Goal: Task Accomplishment & Management: Use online tool/utility

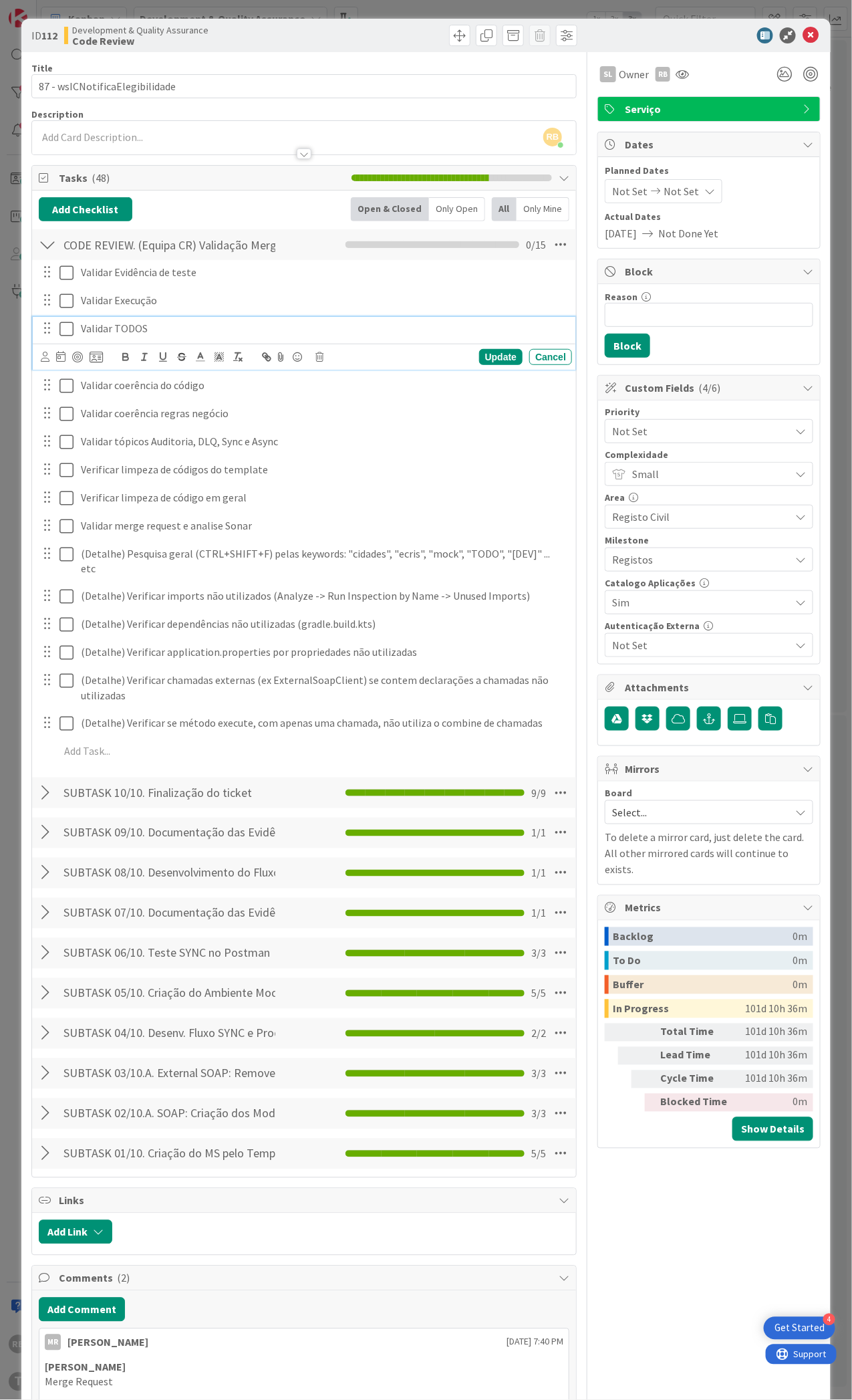
click at [64, 333] on icon at bounding box center [66, 328] width 14 height 16
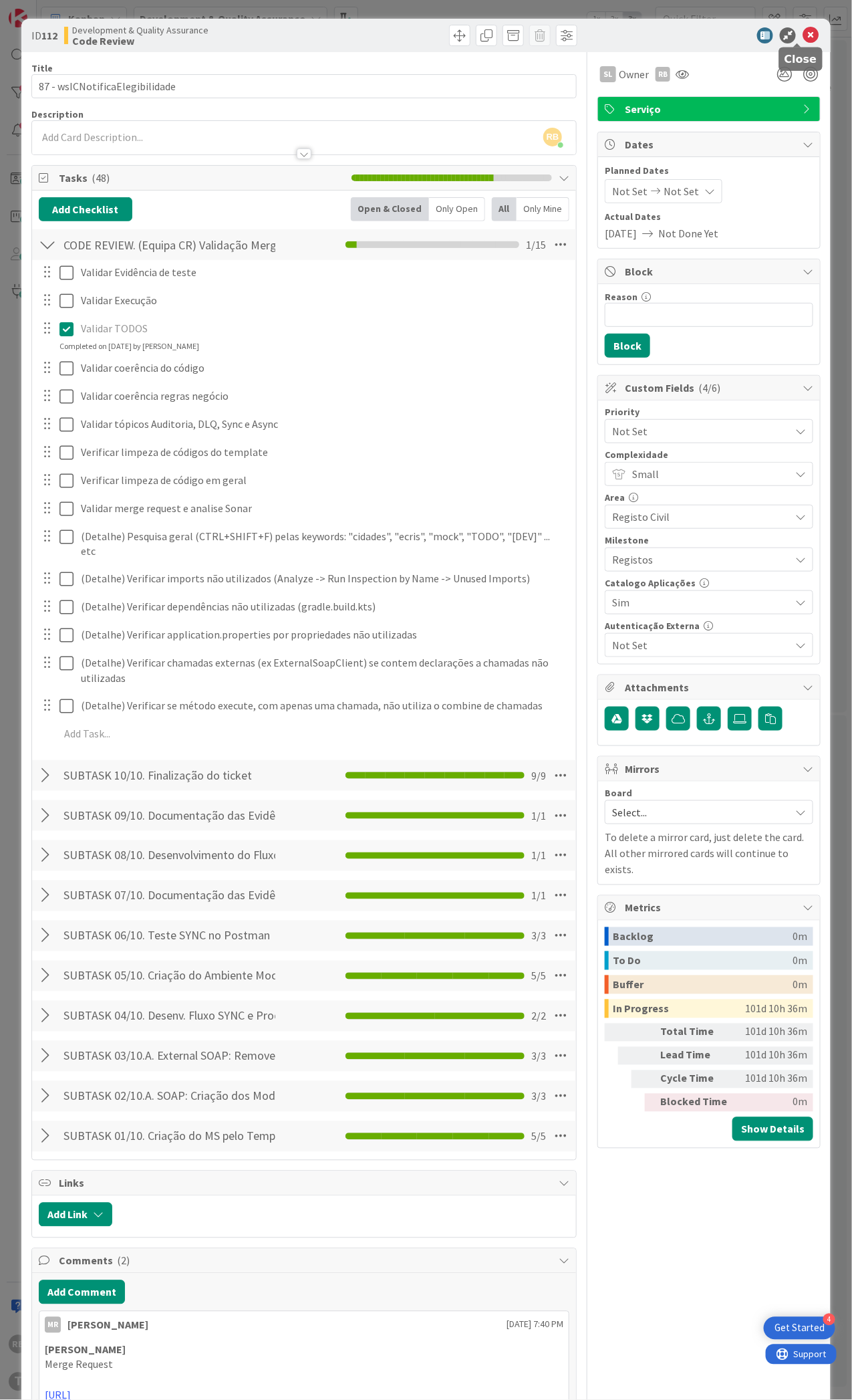
click at [803, 31] on icon at bounding box center [810, 35] width 16 height 16
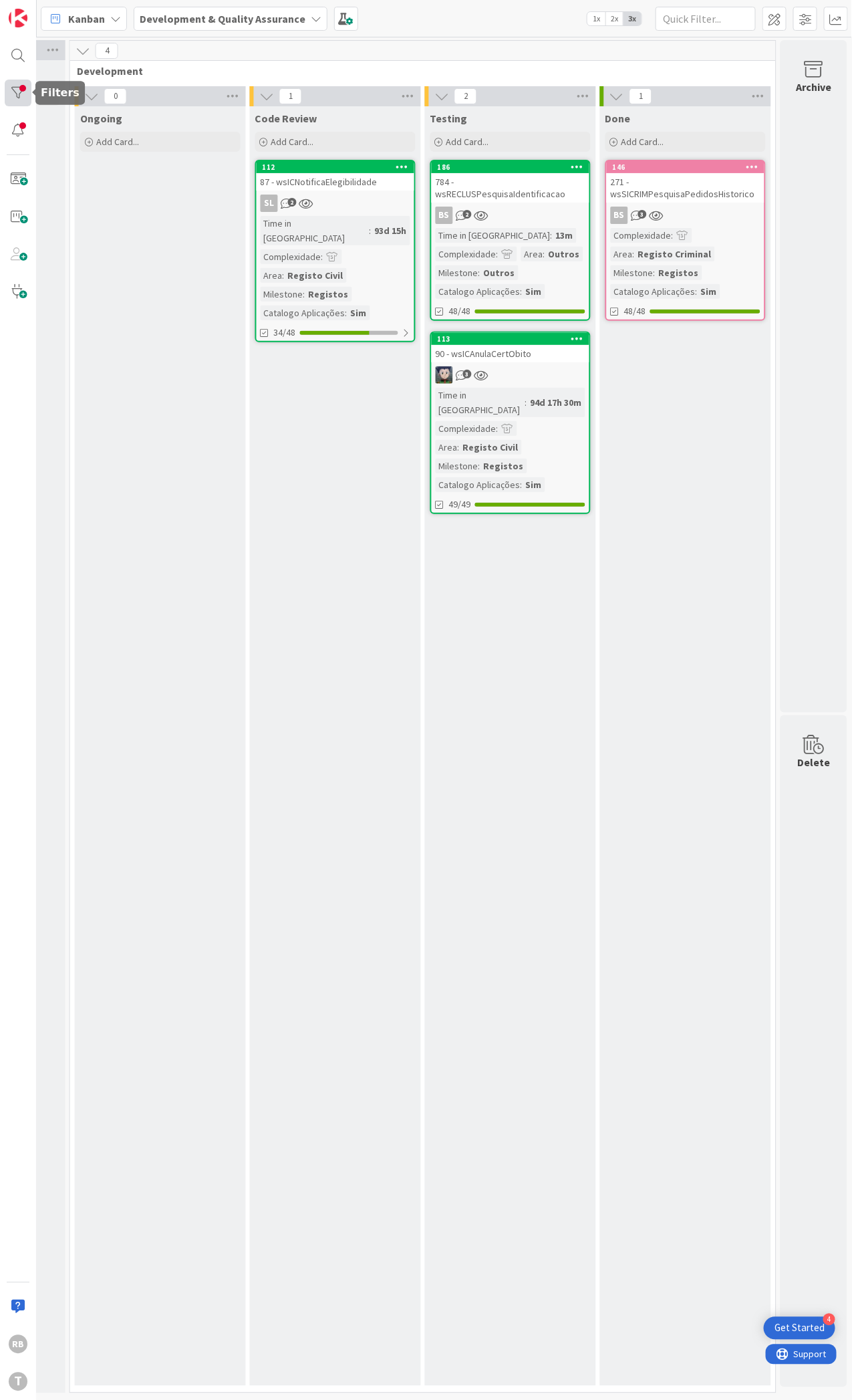
click at [20, 90] on div at bounding box center [18, 93] width 27 height 27
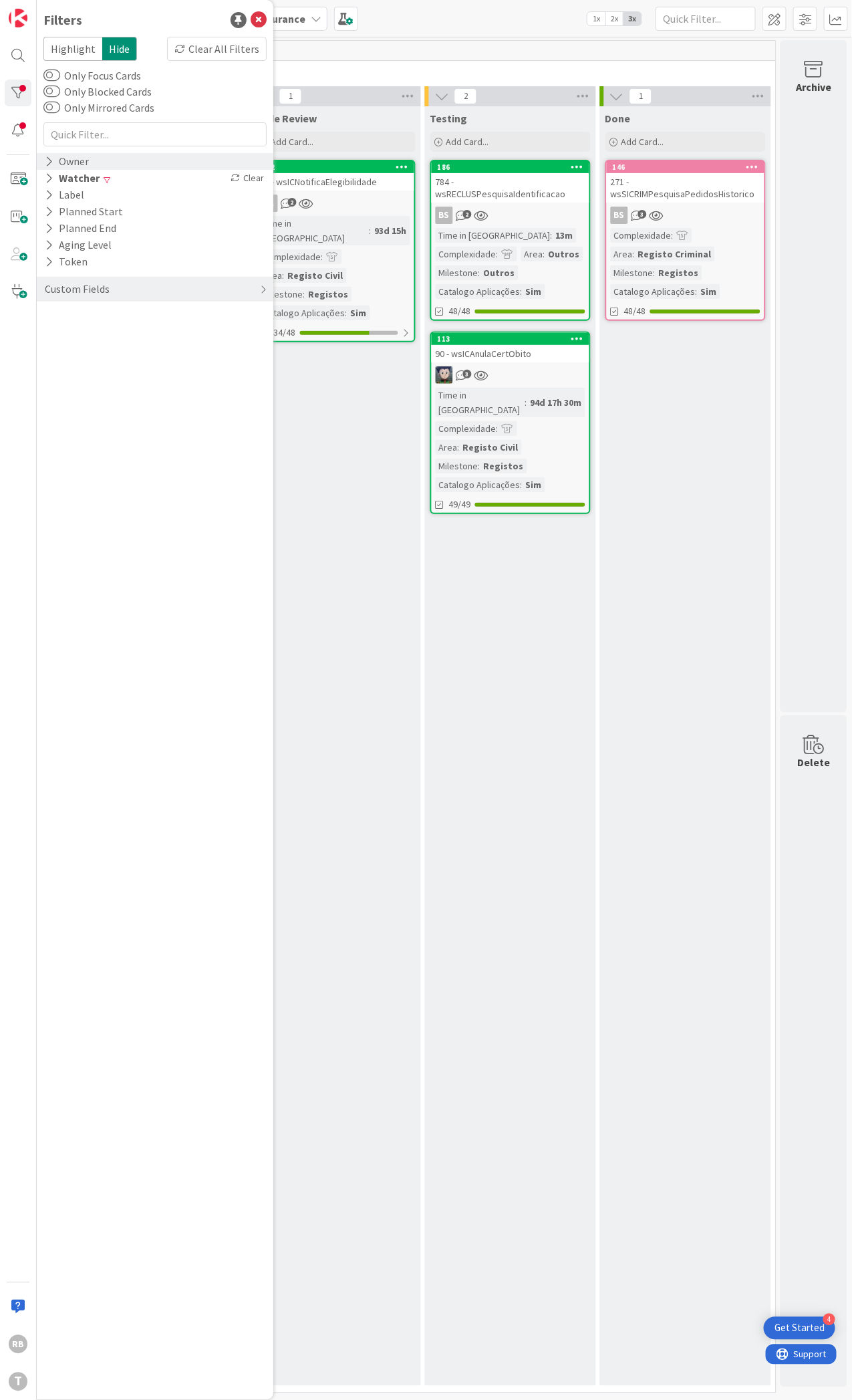
click at [47, 162] on icon at bounding box center [49, 161] width 8 height 12
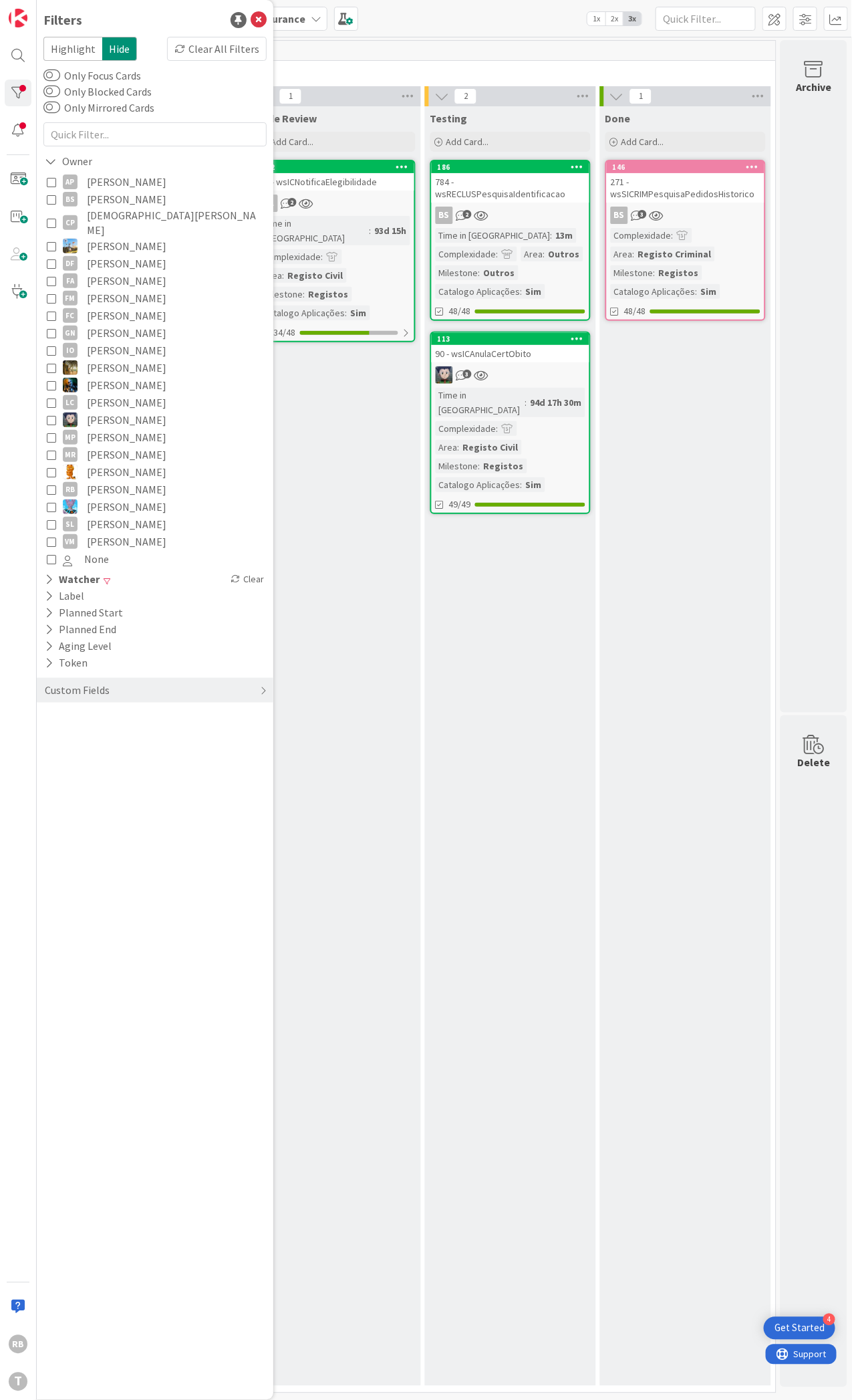
click at [53, 484] on icon at bounding box center [52, 489] width 9 height 9
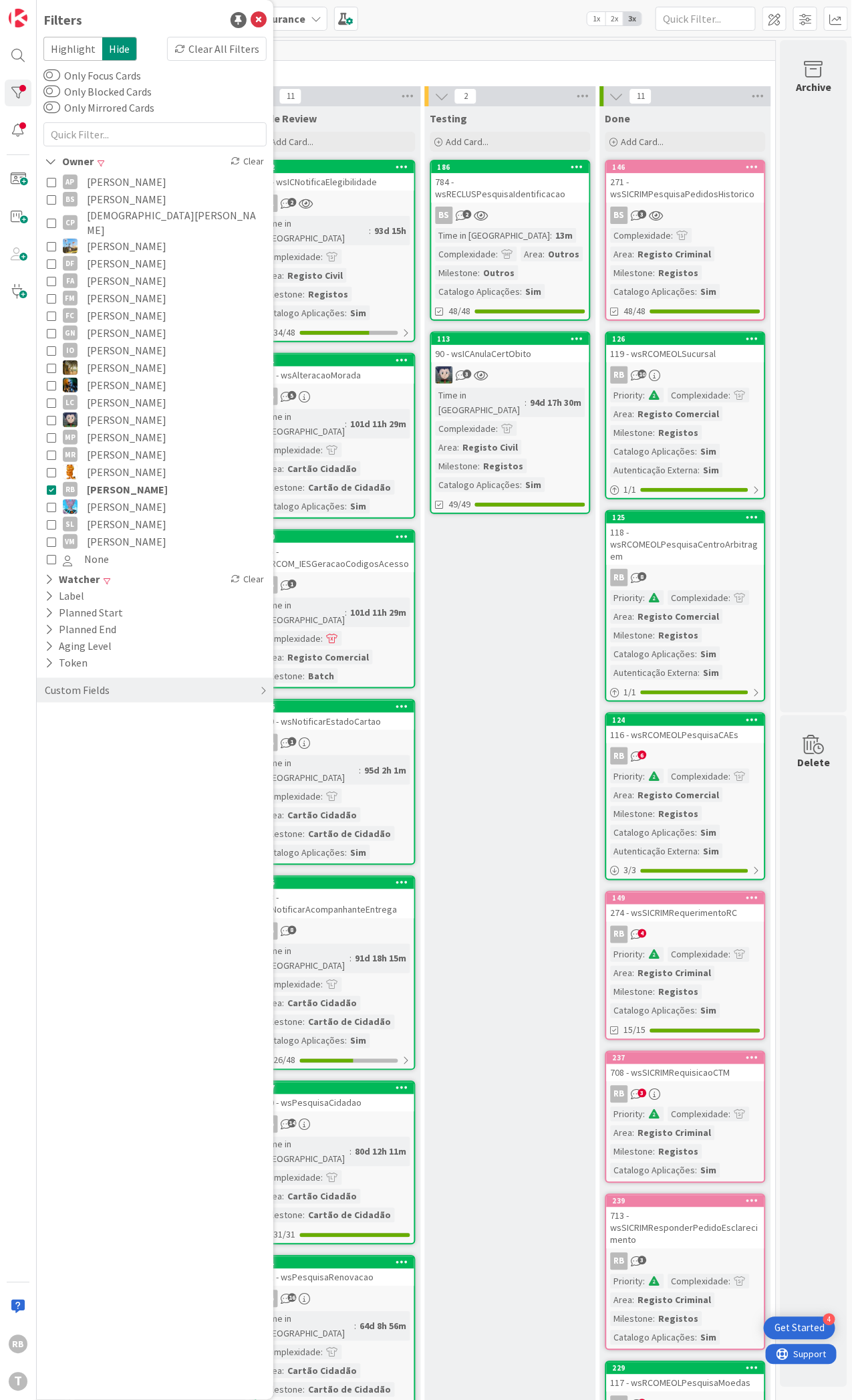
click at [481, 593] on div "Testing Add Card... 186 784 - wsRECLUSPesquisaIdentificacao BS 2 Time in [GEOGR…" at bounding box center [510, 1075] width 171 height 1937
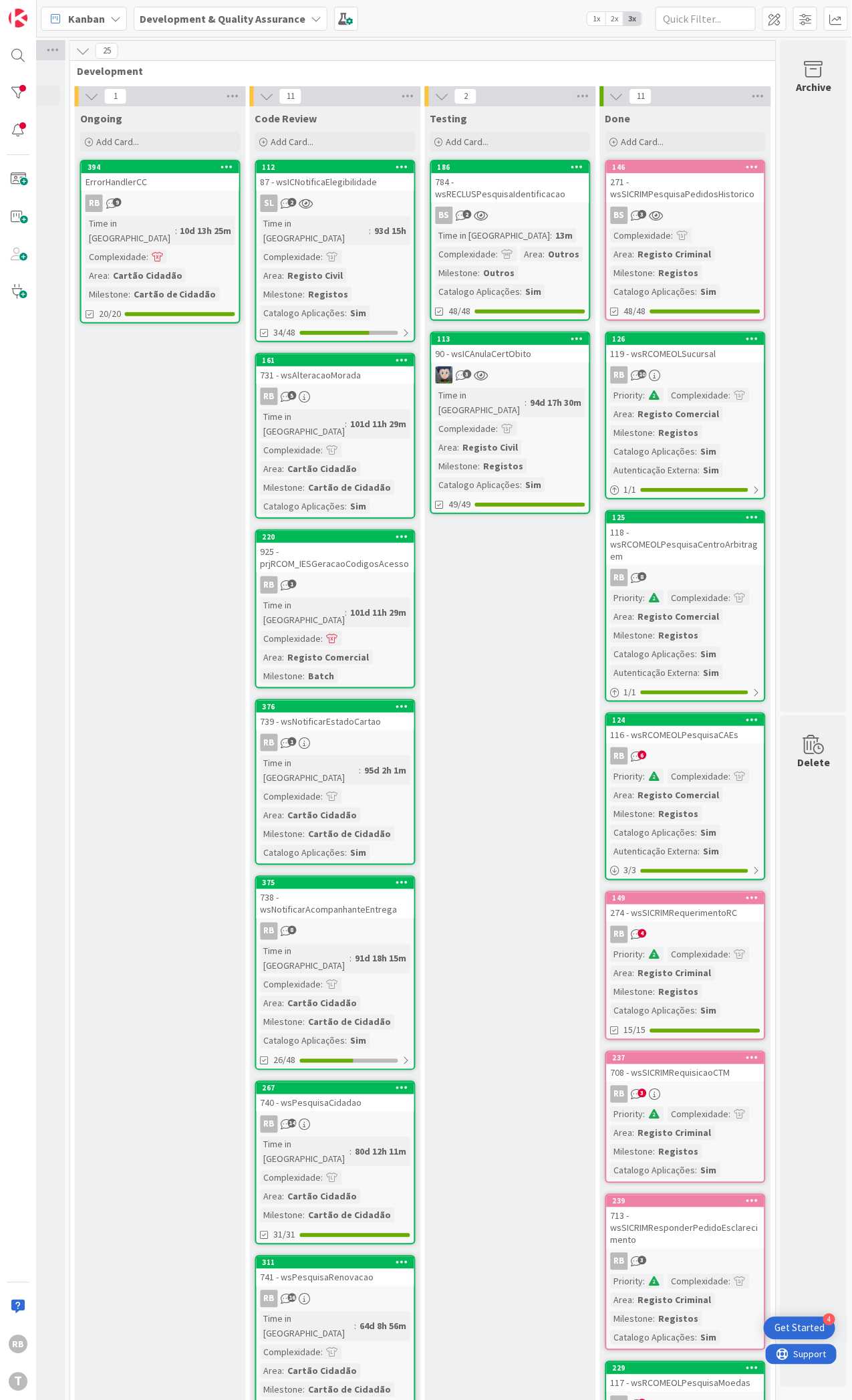
click at [177, 223] on div "10d 13h 25m" at bounding box center [205, 230] width 58 height 15
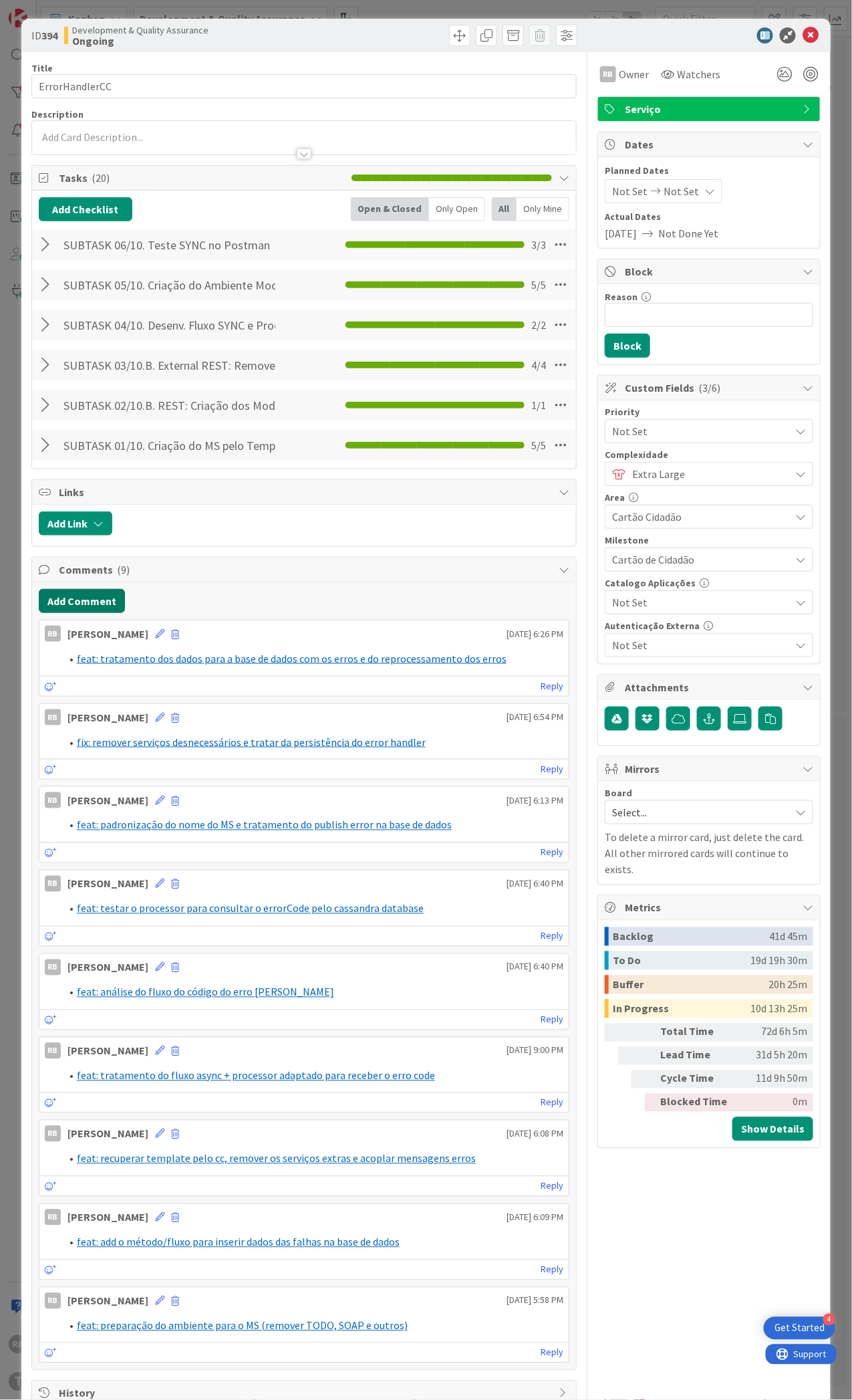
click at [63, 598] on button "Add Comment" at bounding box center [82, 600] width 87 height 24
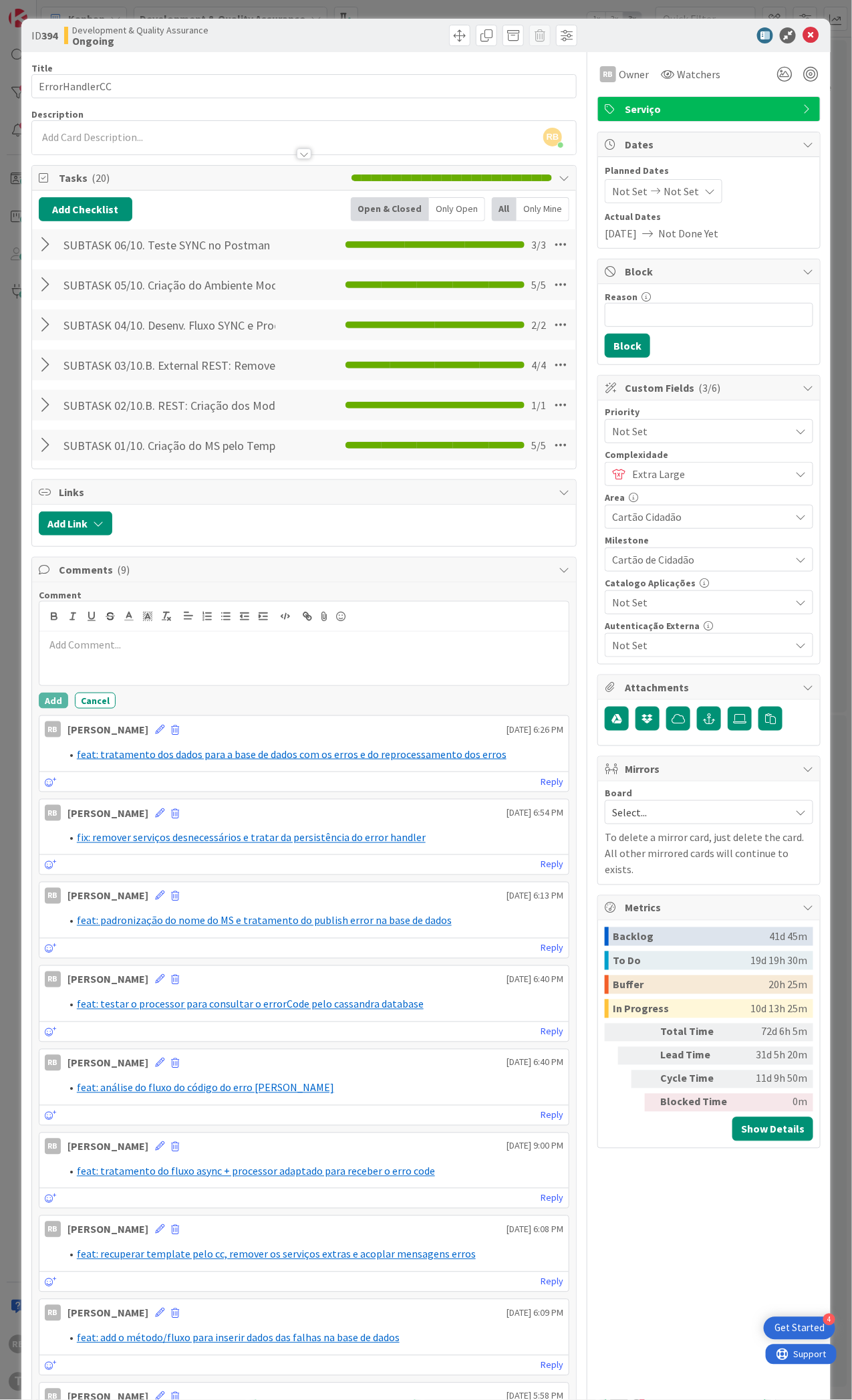
click at [72, 660] on div at bounding box center [304, 658] width 529 height 53
click at [124, 617] on icon at bounding box center [129, 617] width 12 height 12
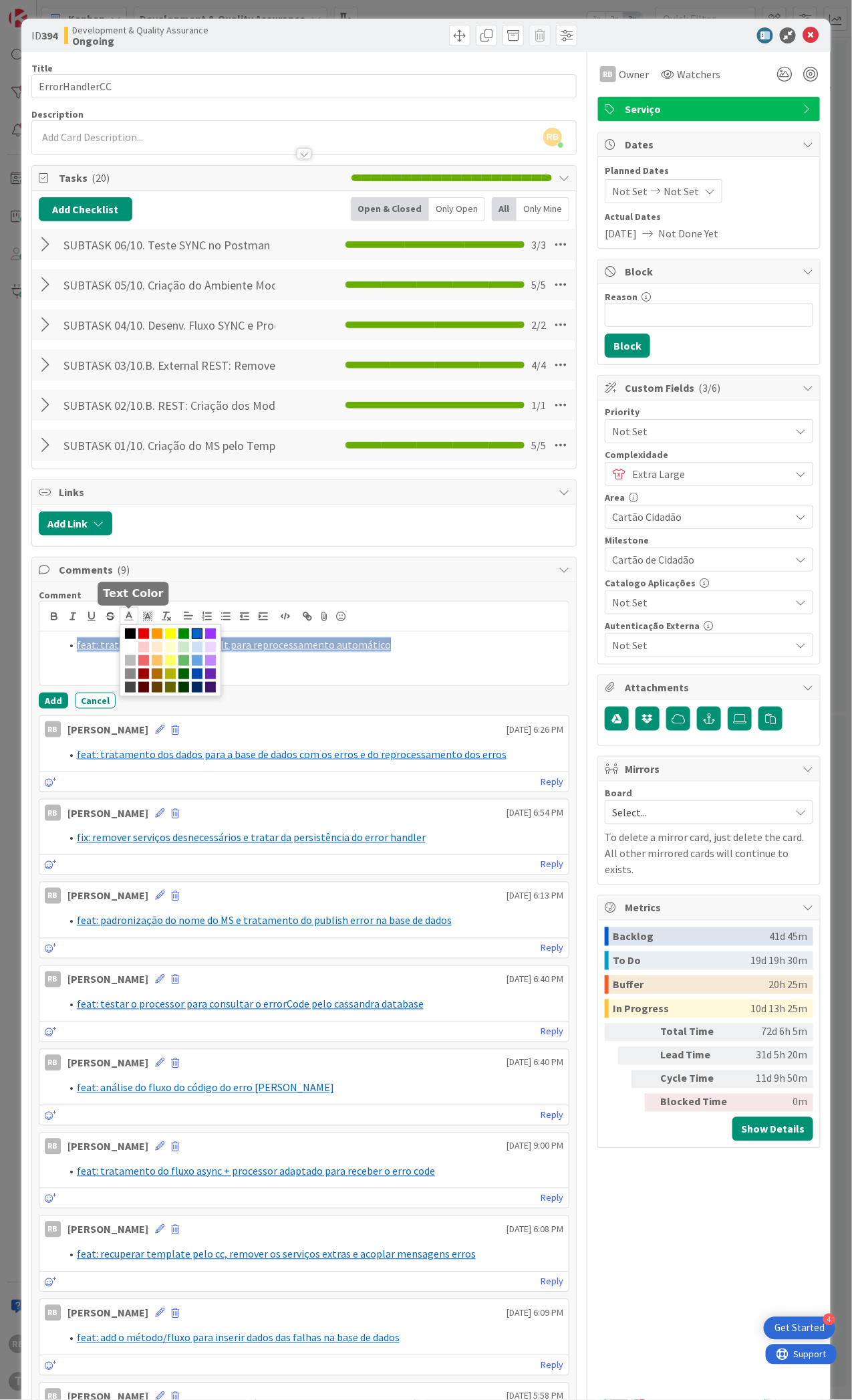
click at [195, 633] on span at bounding box center [197, 634] width 11 height 11
click at [127, 617] on line at bounding box center [128, 617] width 3 height 0
click at [136, 648] on span at bounding box center [131, 647] width 11 height 11
click at [53, 699] on button "Add" at bounding box center [53, 700] width 29 height 16
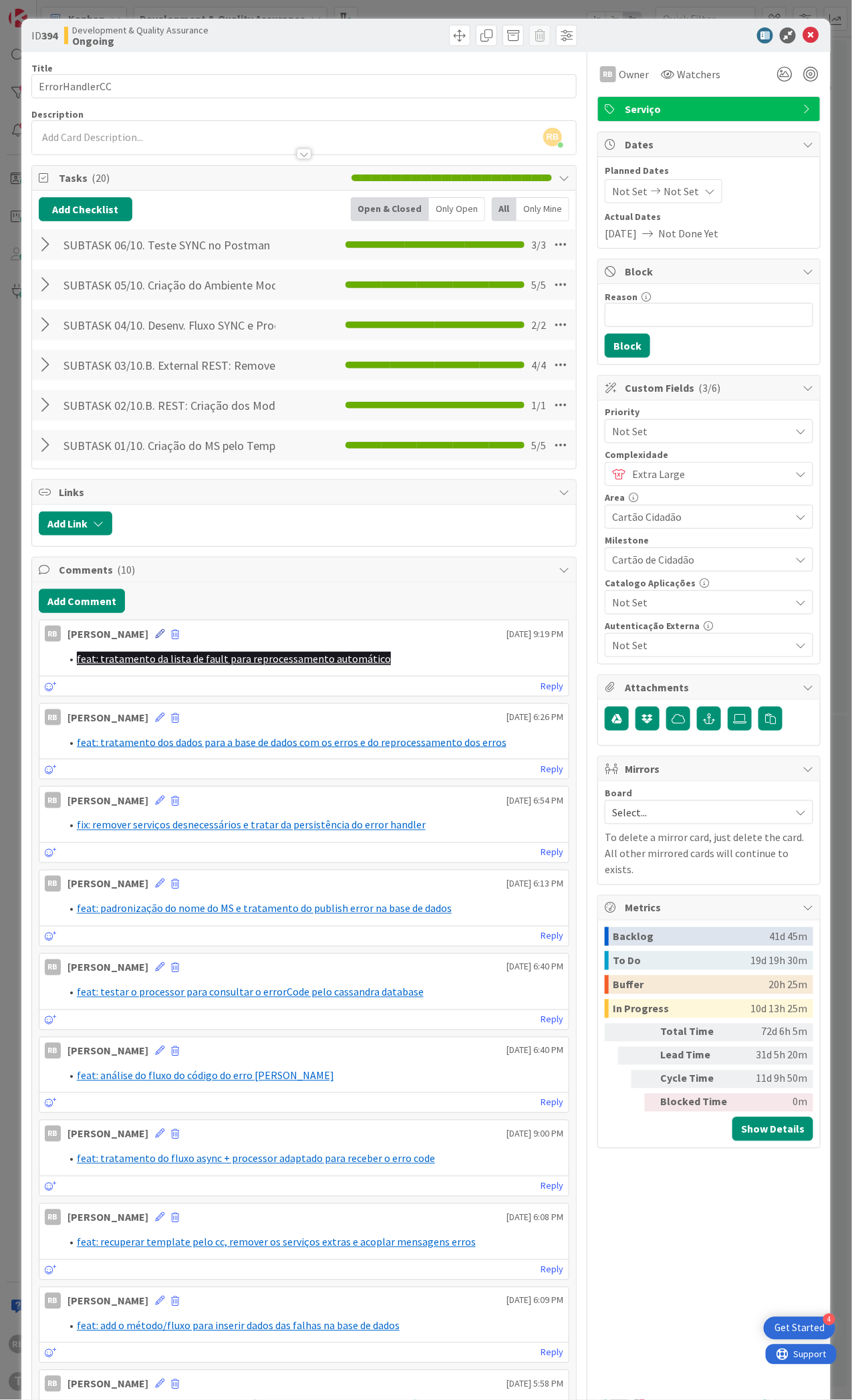
click at [155, 634] on icon at bounding box center [160, 634] width 9 height 9
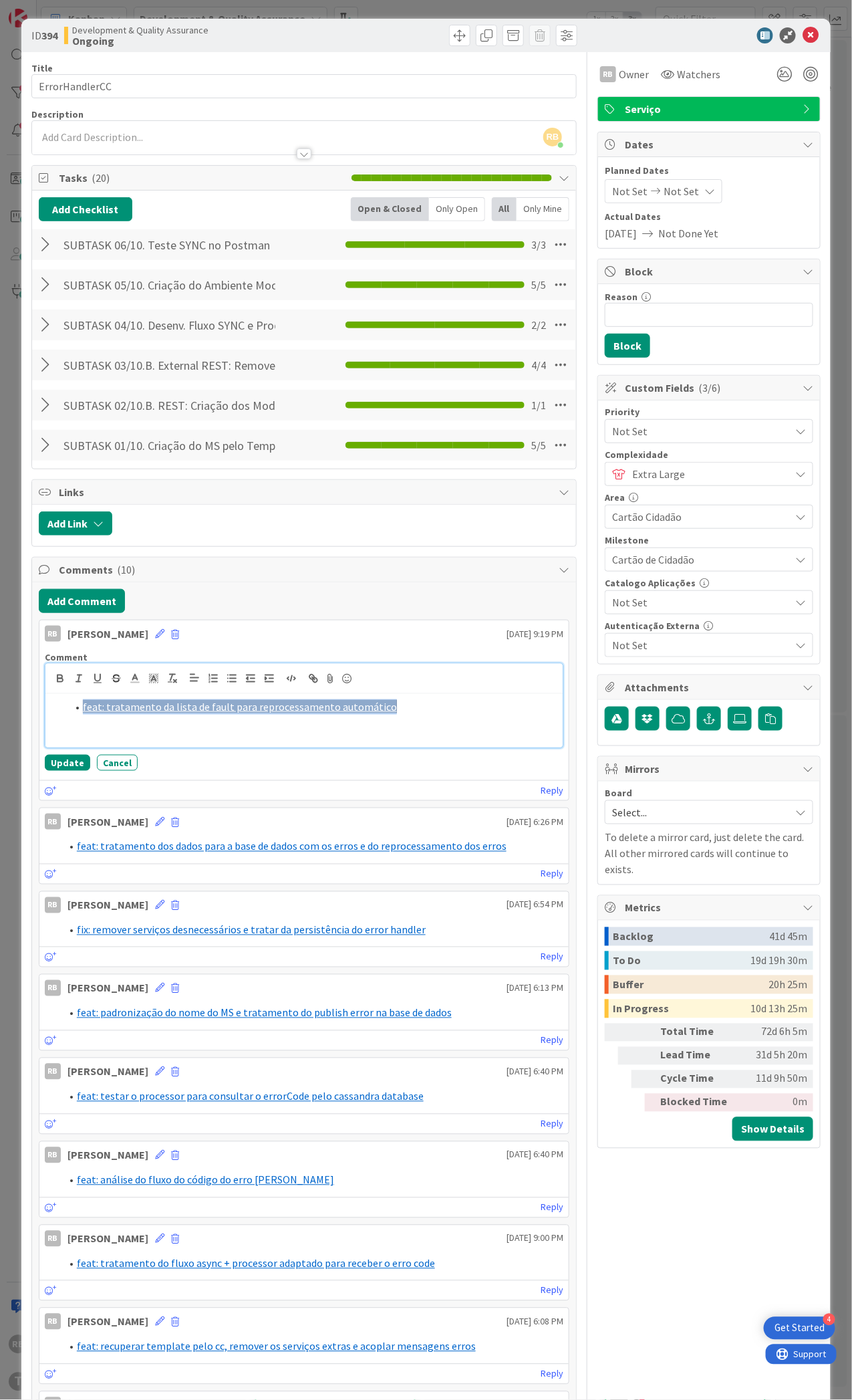
drag, startPoint x: 385, startPoint y: 705, endPoint x: 5, endPoint y: 702, distance: 380.0
click at [5, 702] on div "ID 394 Development & Quality Assurance Ongoing Title 14 / 128 ErrorHandlerCC De…" at bounding box center [426, 700] width 852 height 1400
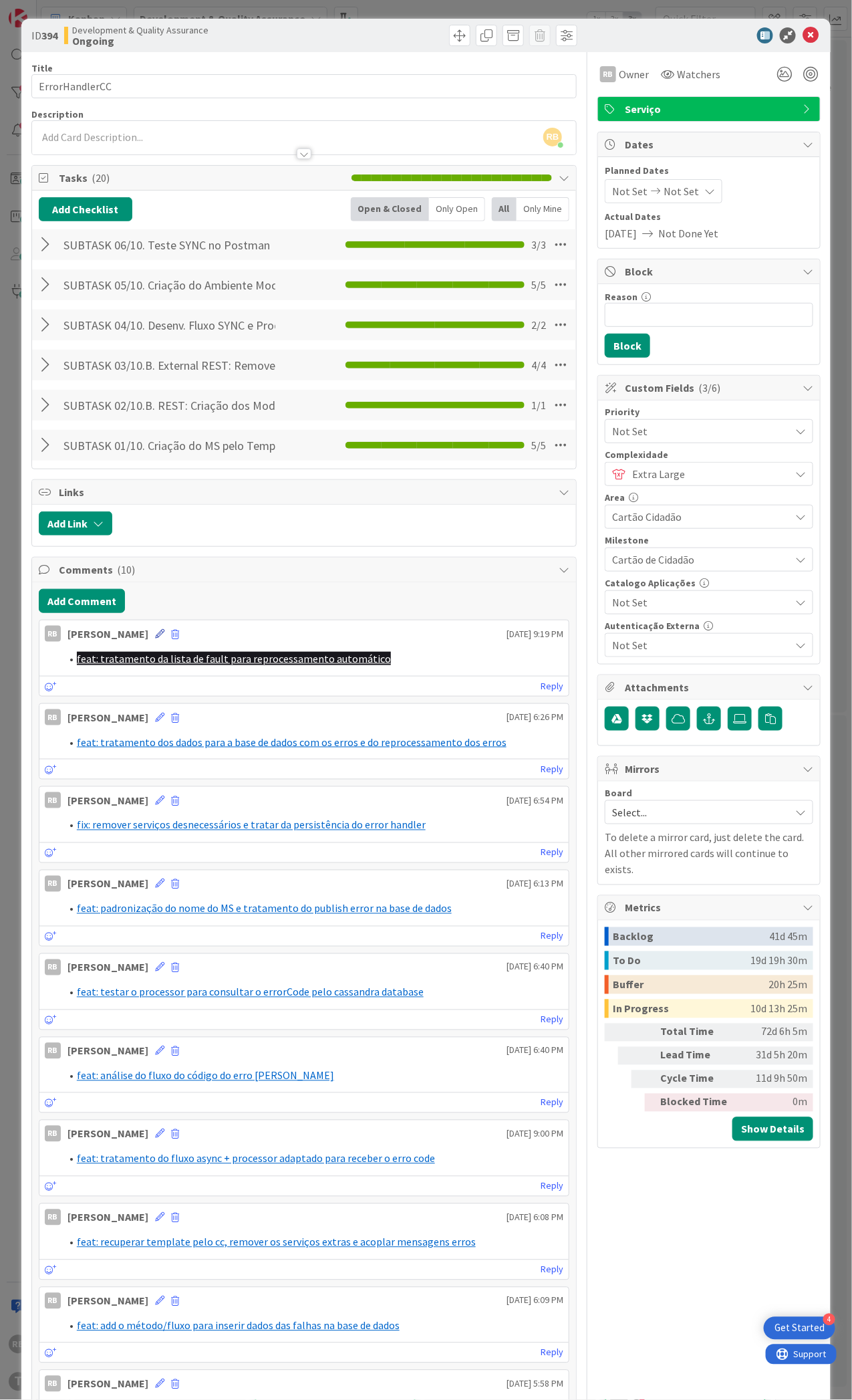
click at [155, 637] on icon at bounding box center [160, 634] width 9 height 9
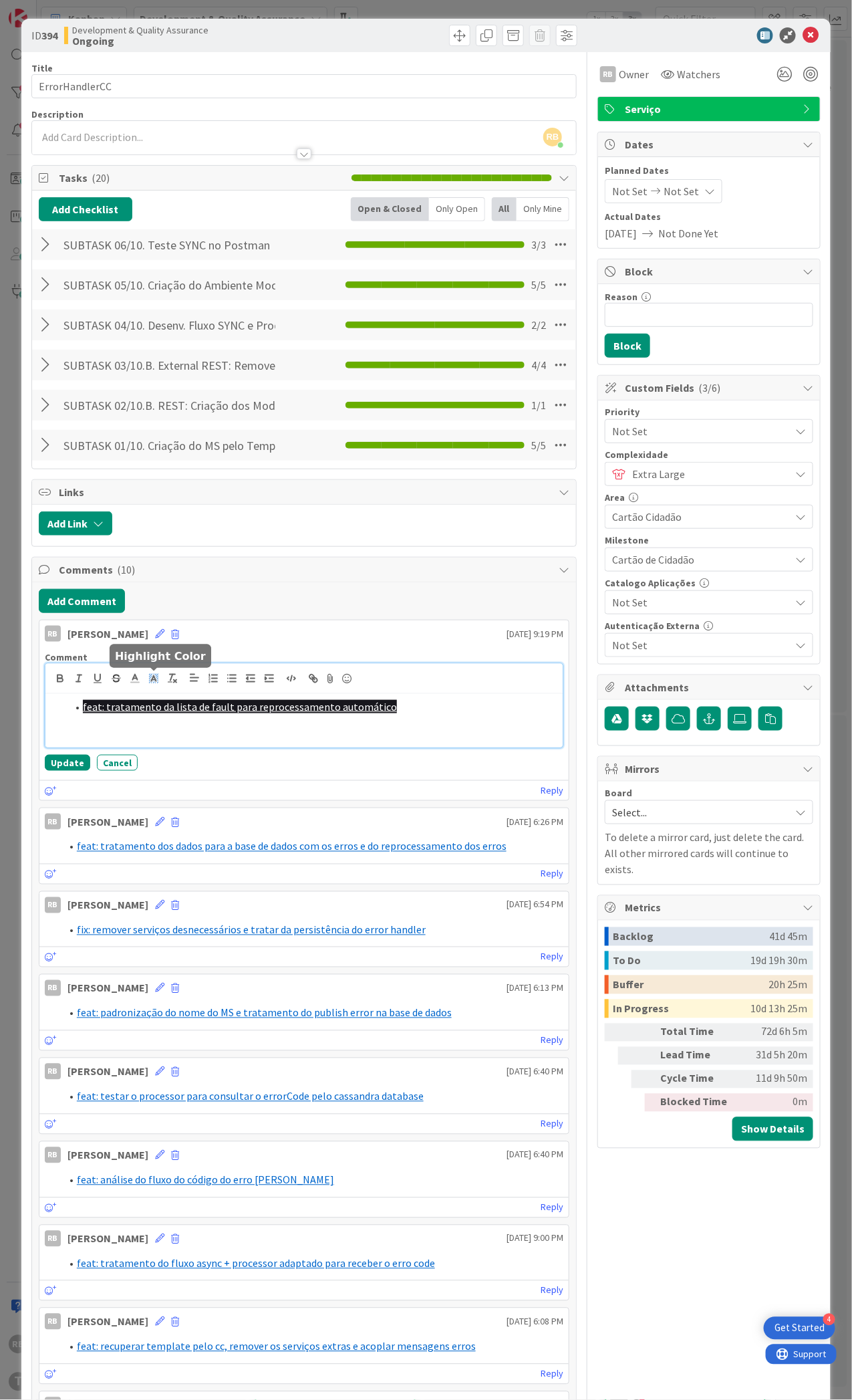
click at [146, 679] on span at bounding box center [154, 678] width 19 height 18
click at [161, 714] on span at bounding box center [155, 709] width 11 height 11
click at [151, 679] on icon at bounding box center [154, 678] width 12 height 12
click at [161, 711] on span at bounding box center [155, 709] width 11 height 11
click at [133, 678] on line at bounding box center [134, 678] width 3 height 0
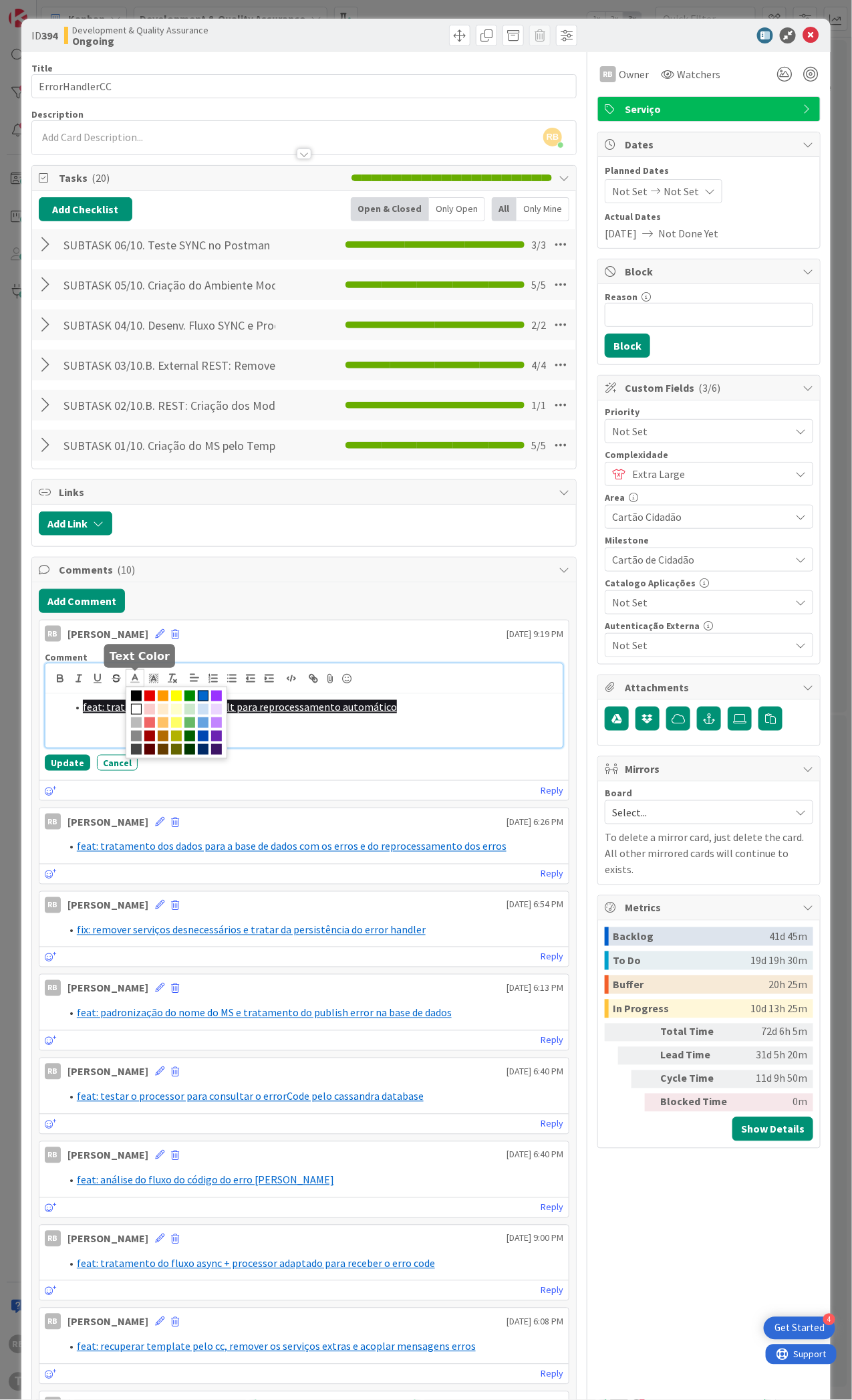
click at [202, 696] on span at bounding box center [203, 696] width 11 height 11
click at [395, 705] on li "feat: tratamento da lista de fault para reprocessamento automático ﻿" at bounding box center [312, 707] width 490 height 15
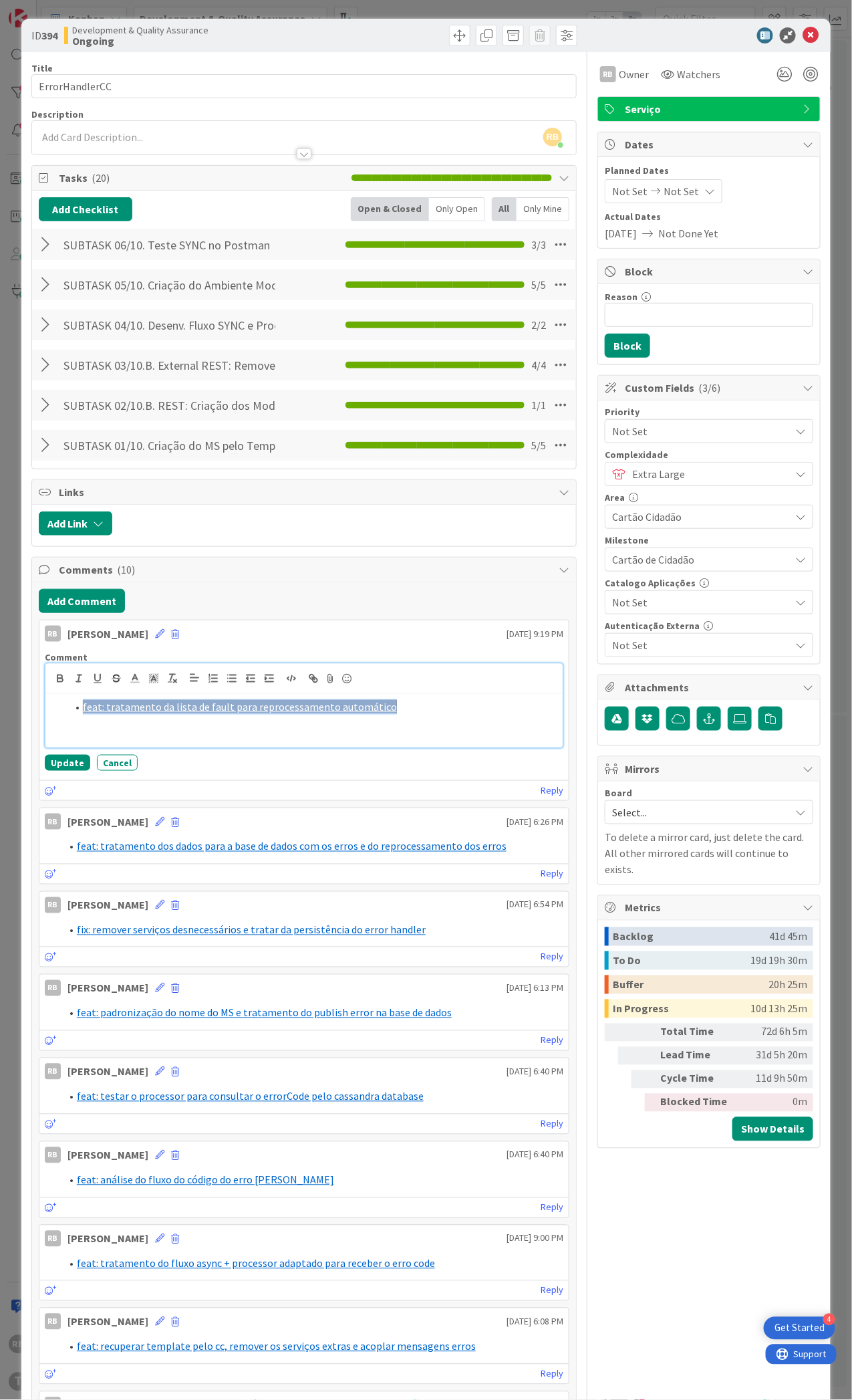
drag, startPoint x: 390, startPoint y: 712, endPoint x: 81, endPoint y: 705, distance: 309.1
click at [81, 705] on li "feat: tratamento da lista de fault para reprocessamento automático ﻿" at bounding box center [312, 707] width 490 height 15
click at [148, 683] on icon at bounding box center [154, 678] width 12 height 12
click at [161, 714] on span at bounding box center [155, 709] width 11 height 11
click at [135, 675] on icon at bounding box center [135, 678] width 12 height 12
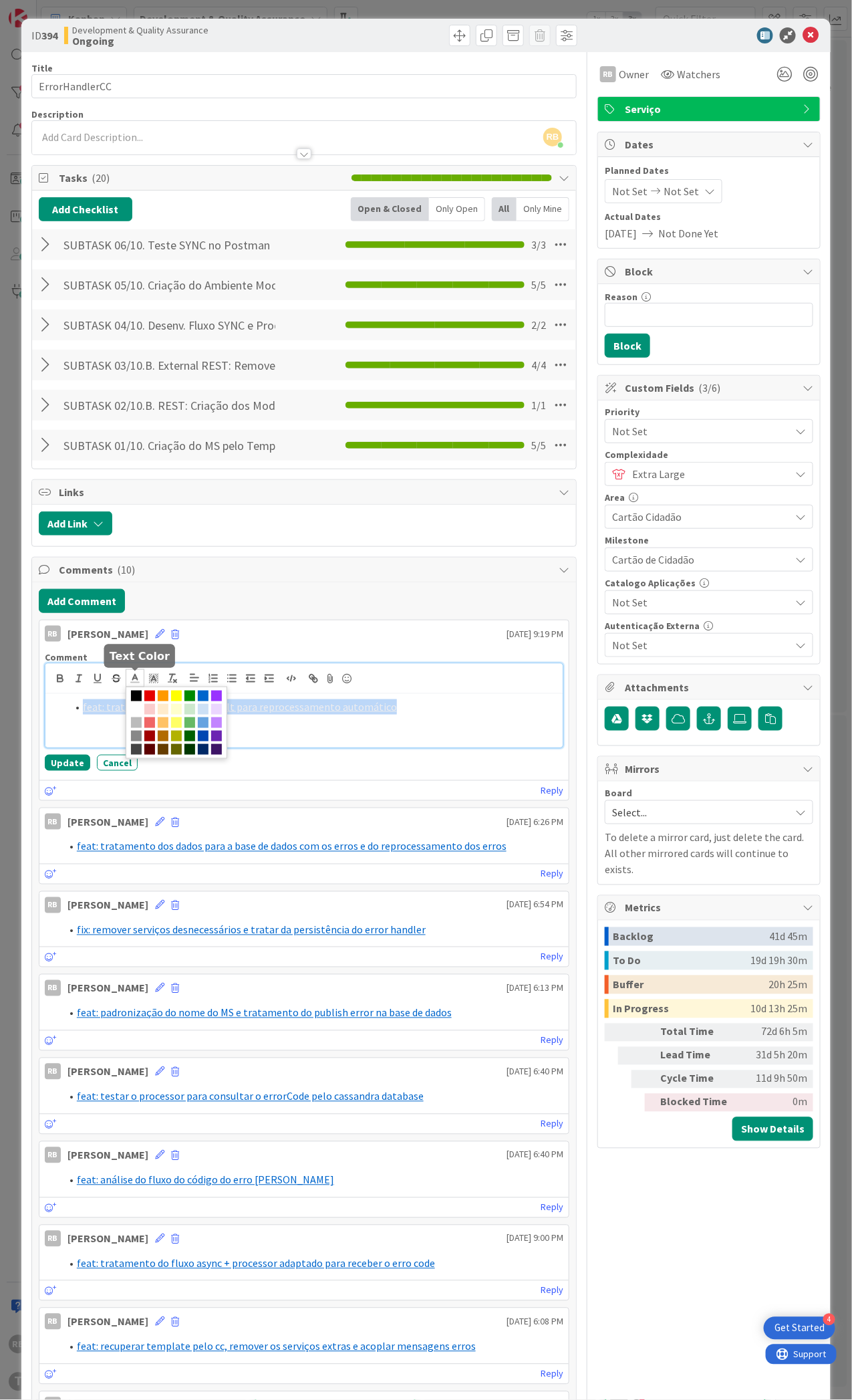
click at [195, 696] on span at bounding box center [177, 722] width 102 height 72
click at [202, 696] on span at bounding box center [203, 696] width 11 height 11
click at [398, 712] on li "feat: tratamento da lista de fault para reprocessamento automático" at bounding box center [312, 707] width 490 height 15
click at [389, 712] on li "feat: tratamento da lista de fault para reprocessamento automático" at bounding box center [312, 707] width 490 height 15
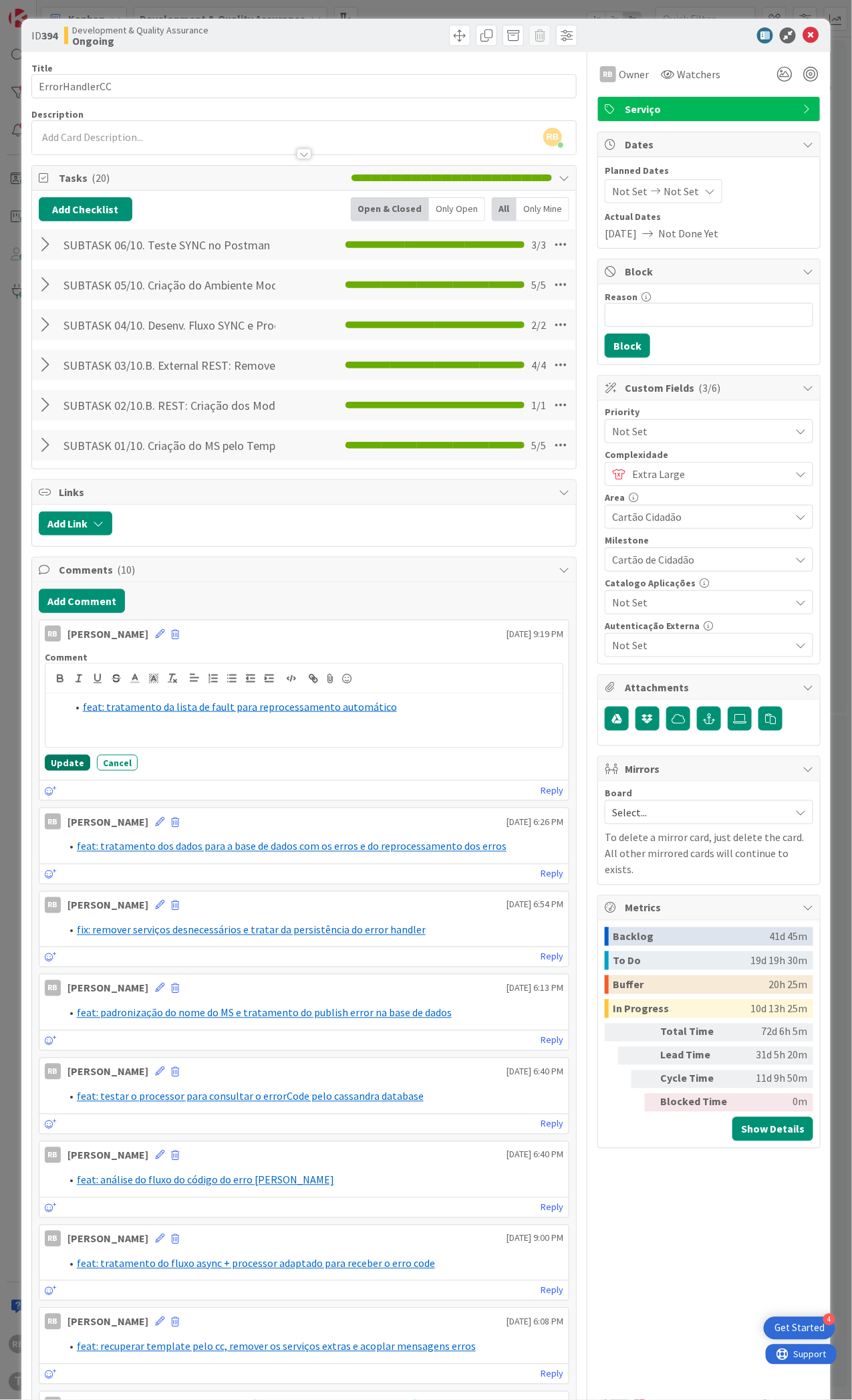
click at [62, 762] on button "Update" at bounding box center [67, 763] width 46 height 16
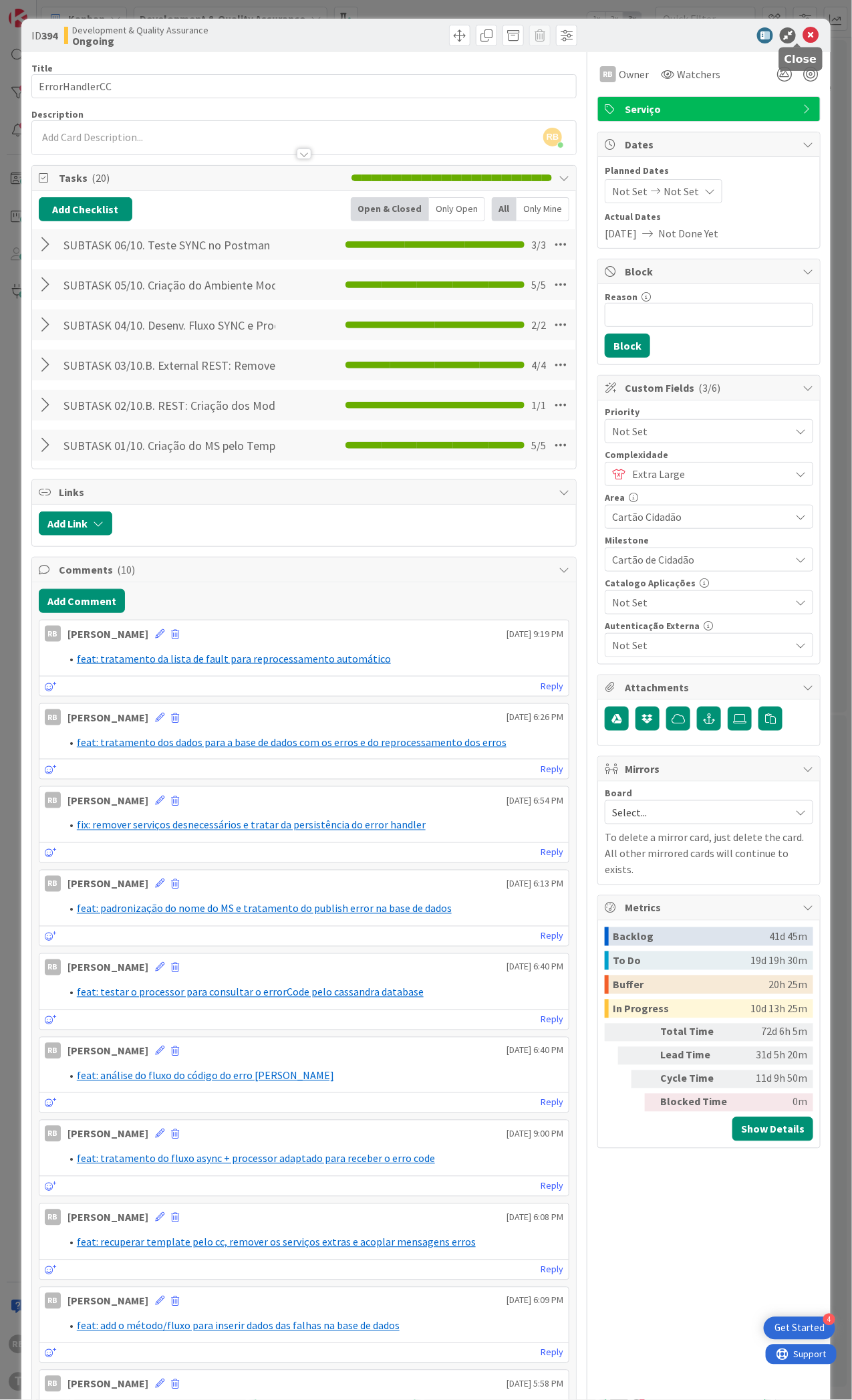
click at [803, 34] on icon at bounding box center [810, 35] width 16 height 16
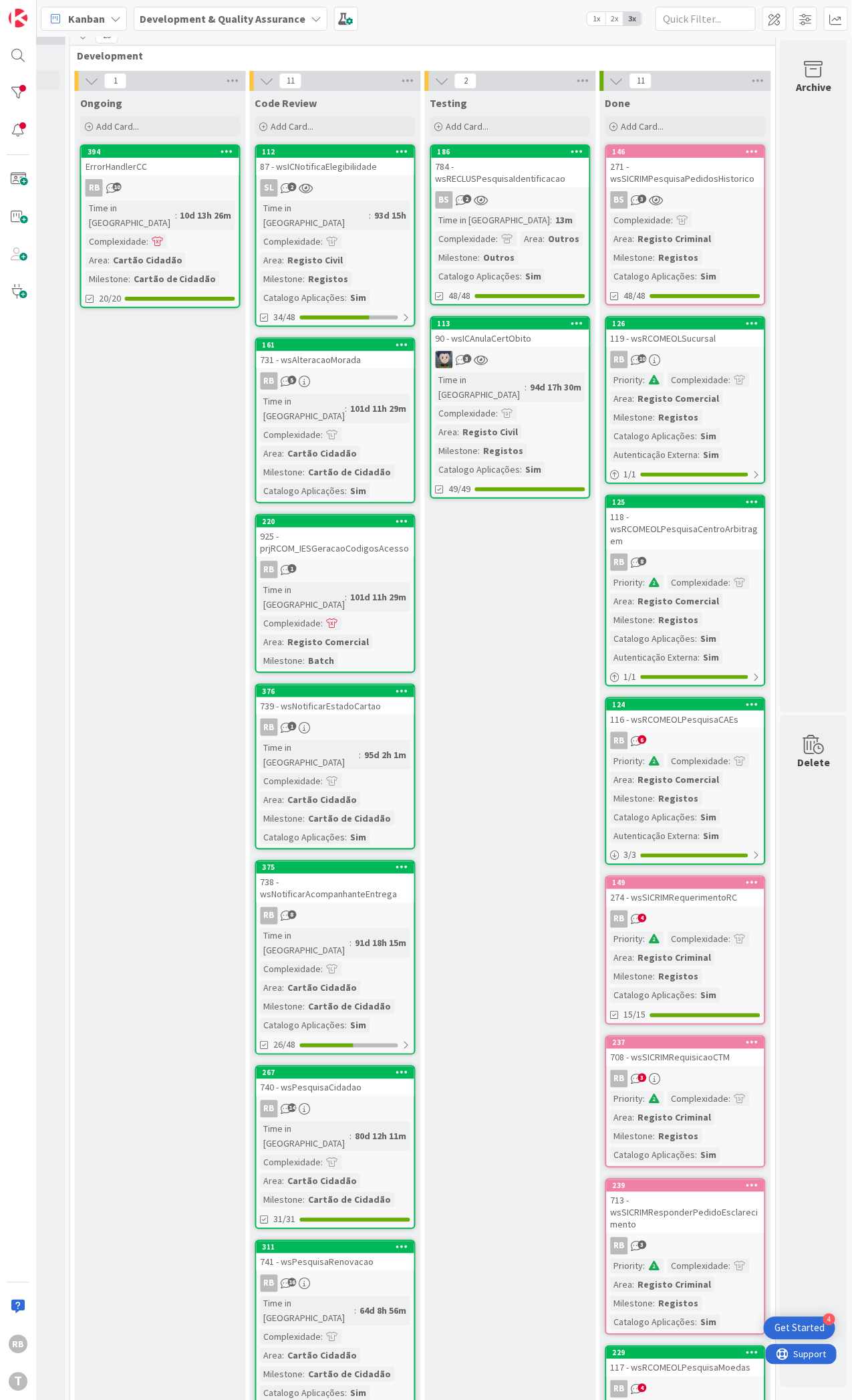
scroll to position [0, 696]
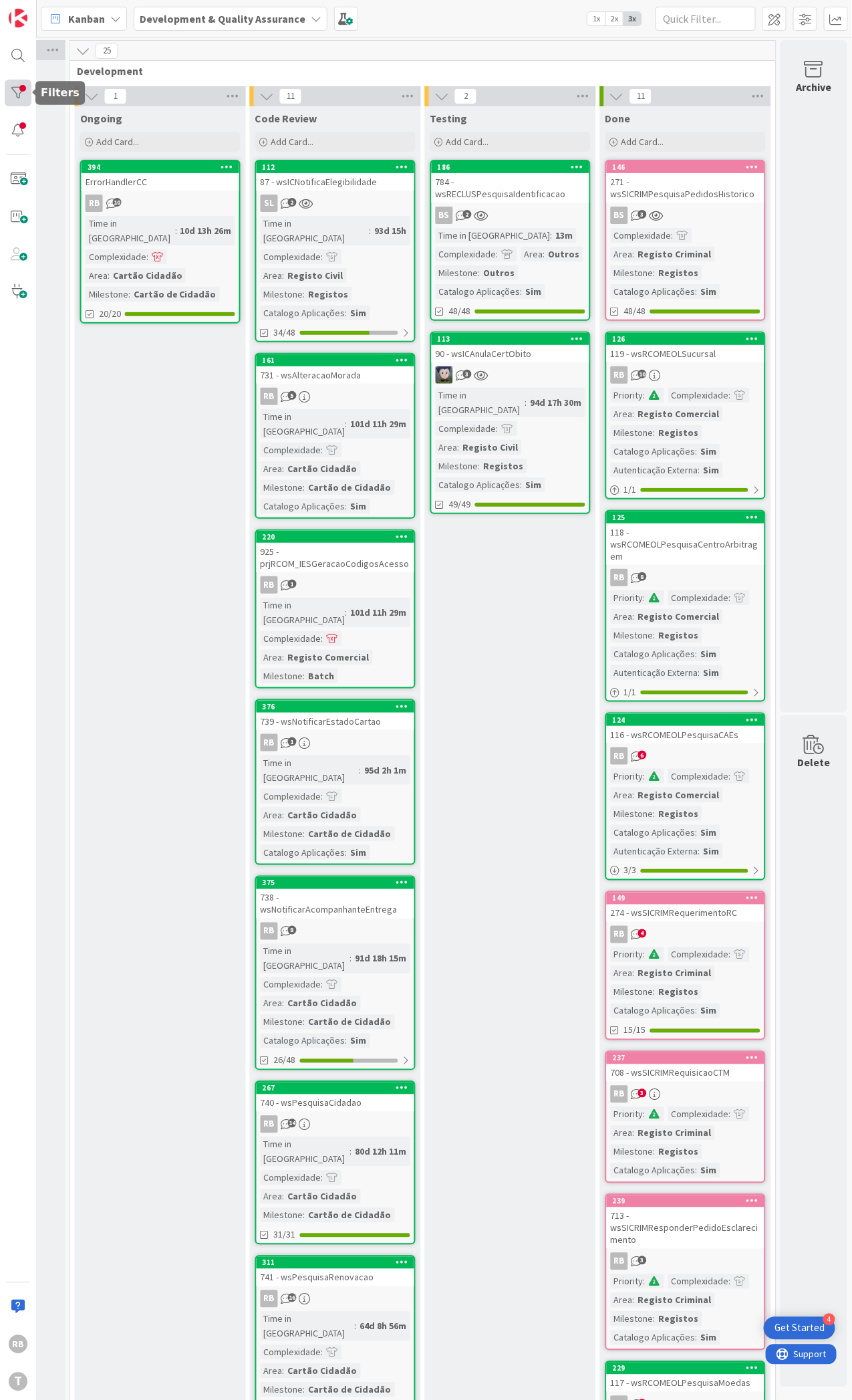
click at [19, 88] on div at bounding box center [18, 93] width 27 height 27
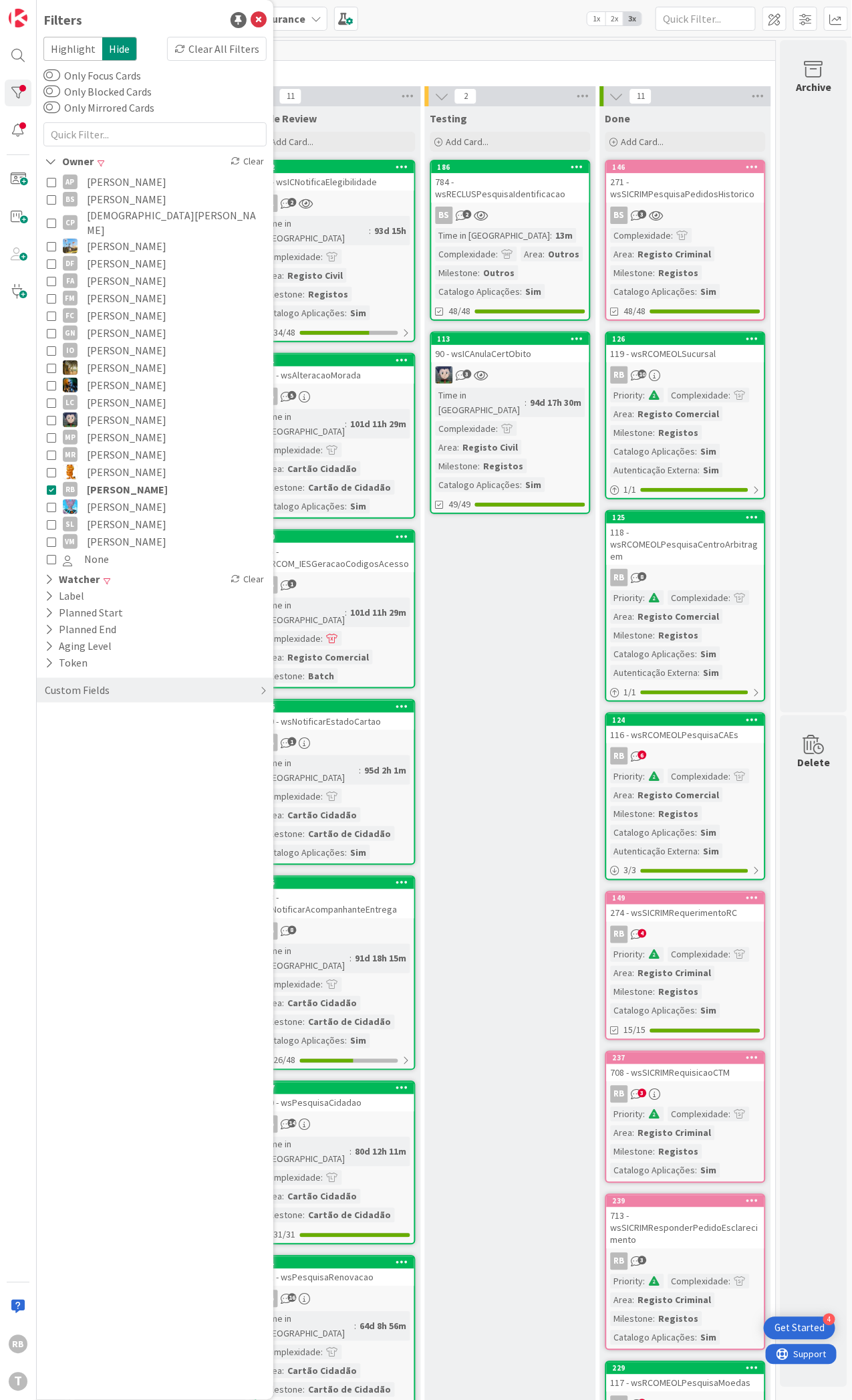
click at [56, 481] on button "RB [PERSON_NAME]" at bounding box center [155, 489] width 216 height 17
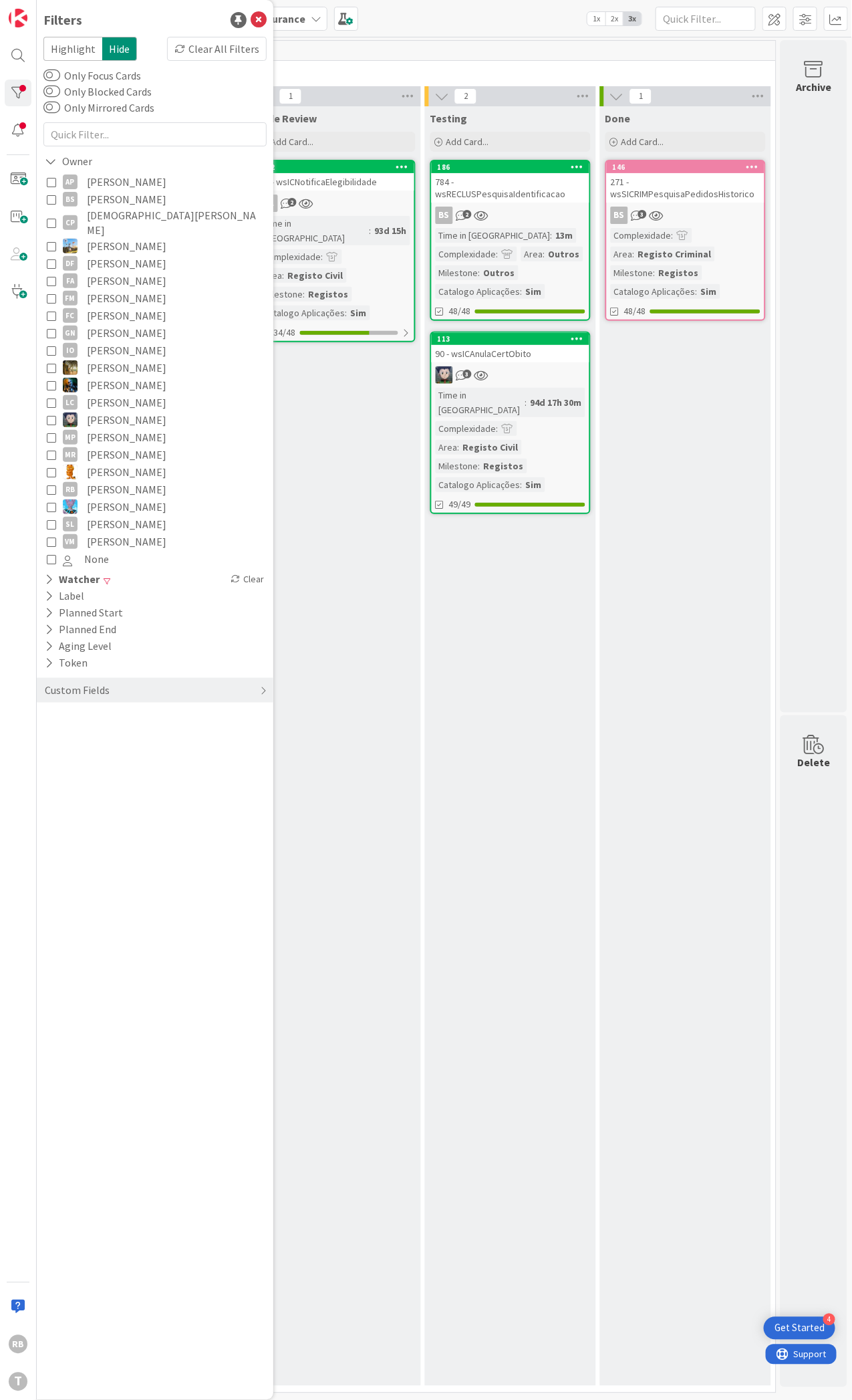
click at [568, 658] on div "Testing Add Card... 186 784 - wsRECLUSPesquisaIdentificacao BS 2 Time in [GEOGR…" at bounding box center [510, 746] width 171 height 1279
